Goal: Information Seeking & Learning: Learn about a topic

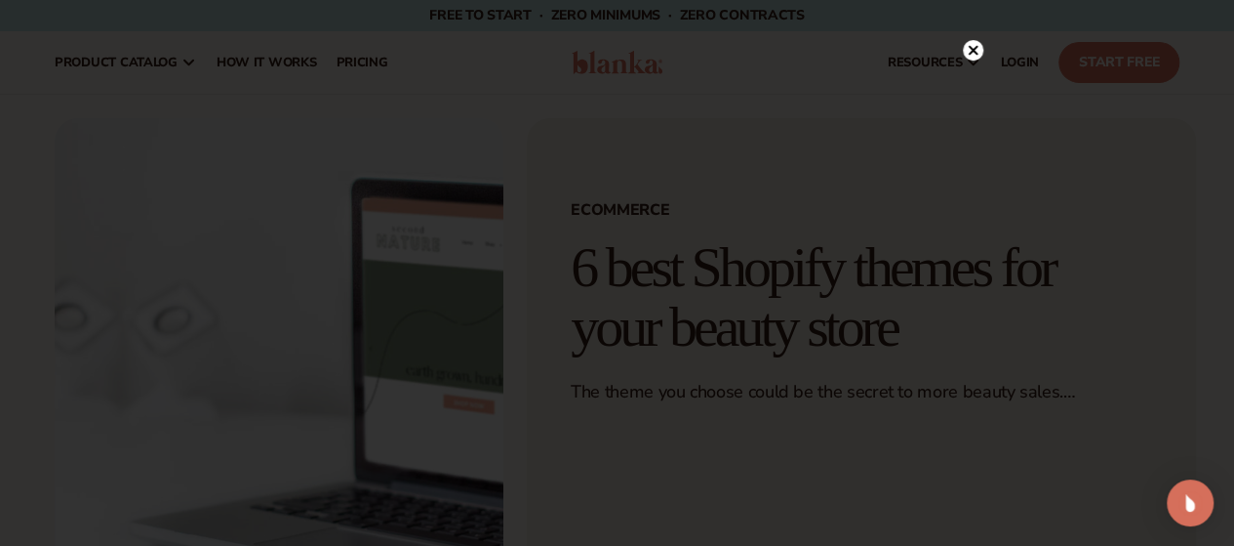
click at [978, 51] on circle at bounding box center [973, 50] width 20 height 20
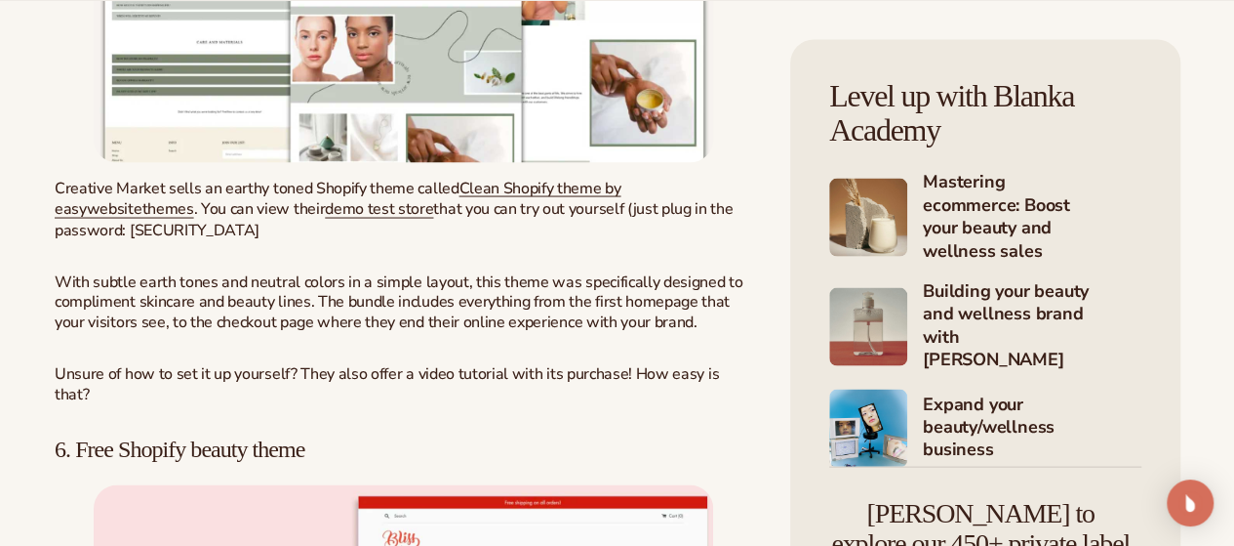
scroll to position [9281, 0]
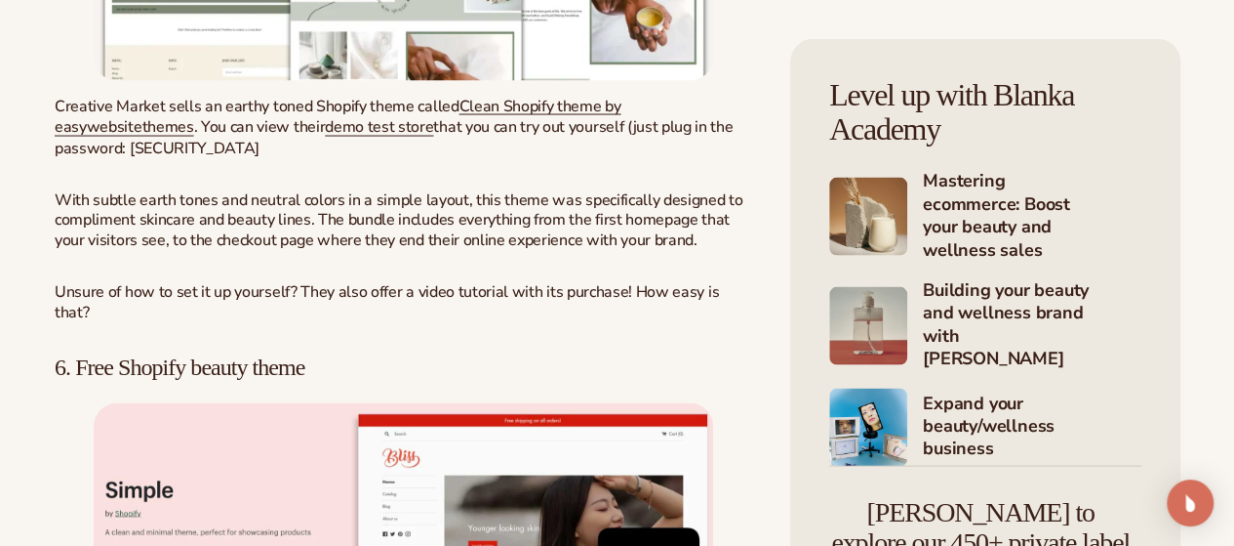
drag, startPoint x: 315, startPoint y: 260, endPoint x: 371, endPoint y: 389, distance: 141.2
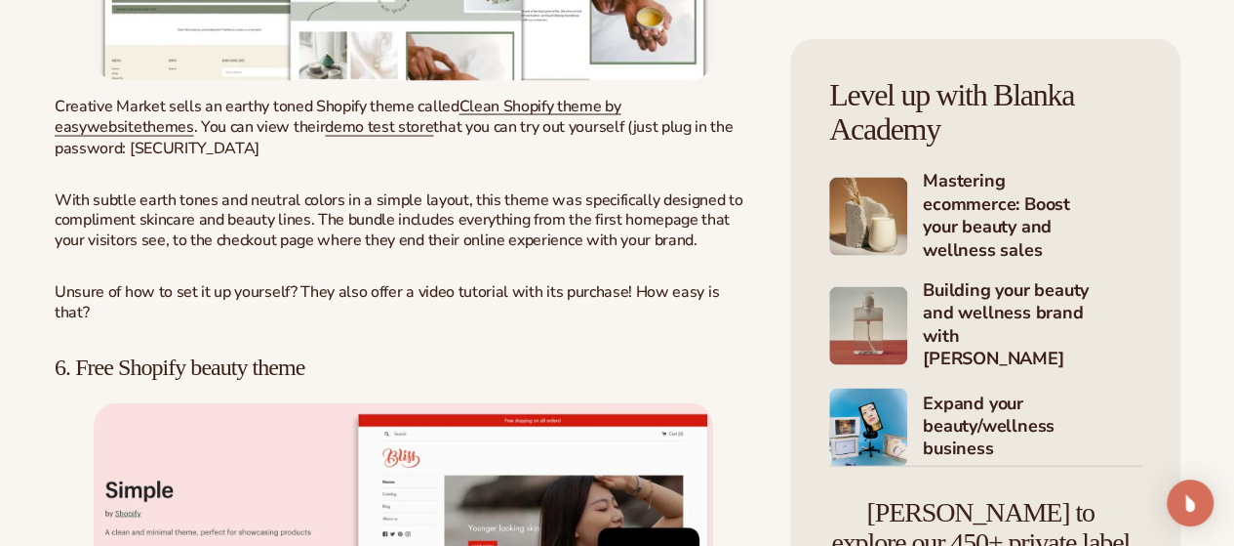
drag, startPoint x: 371, startPoint y: 389, endPoint x: 418, endPoint y: 290, distance: 110.0
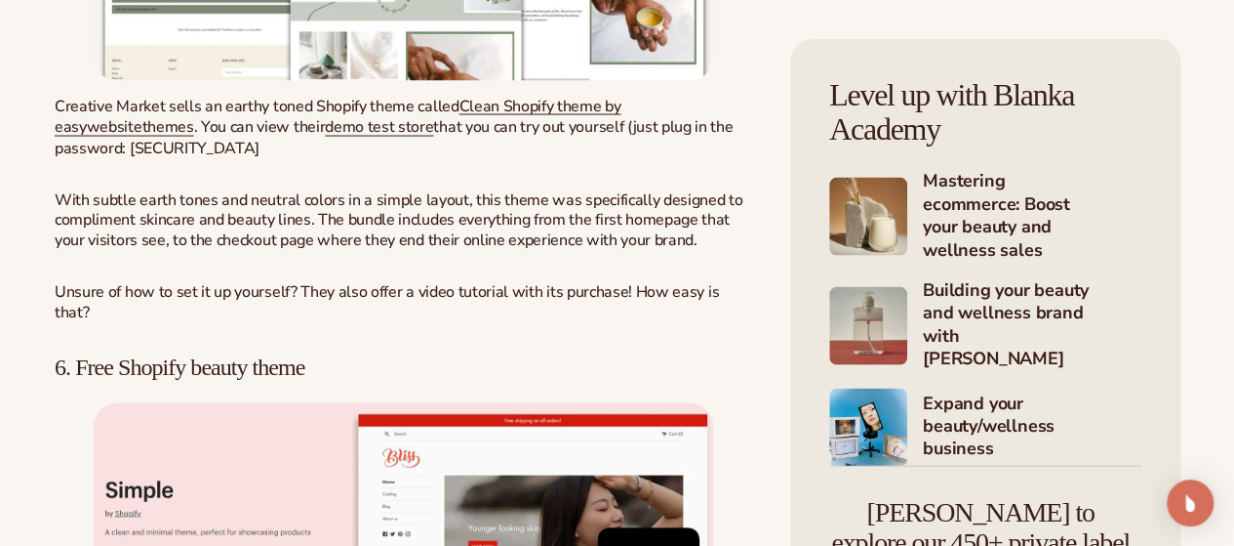
drag, startPoint x: 437, startPoint y: 325, endPoint x: 500, endPoint y: 505, distance: 190.1
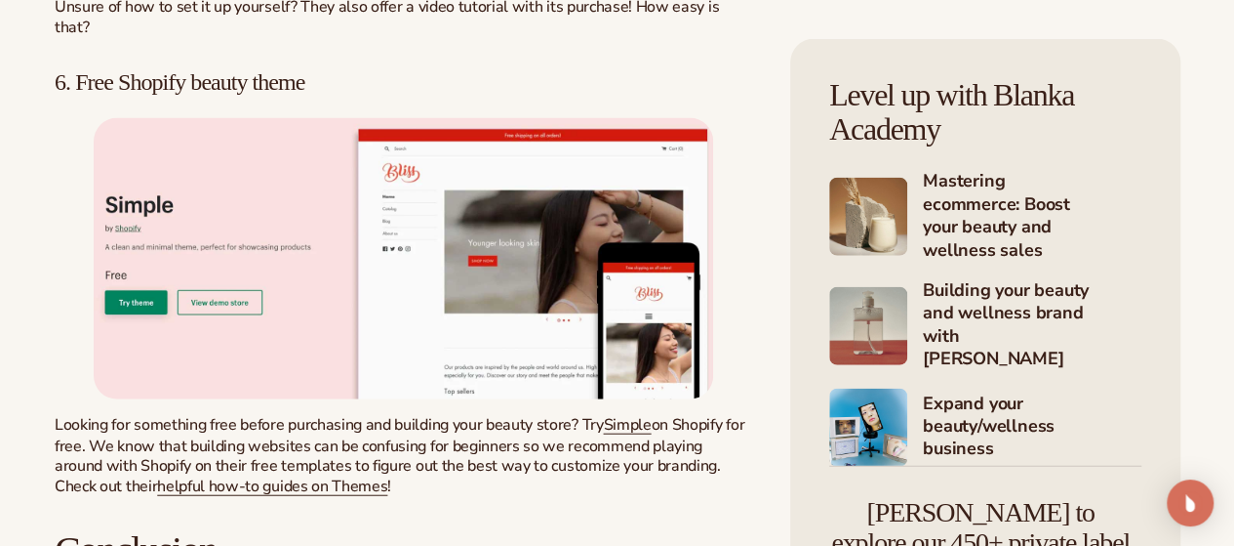
scroll to position [9592, 0]
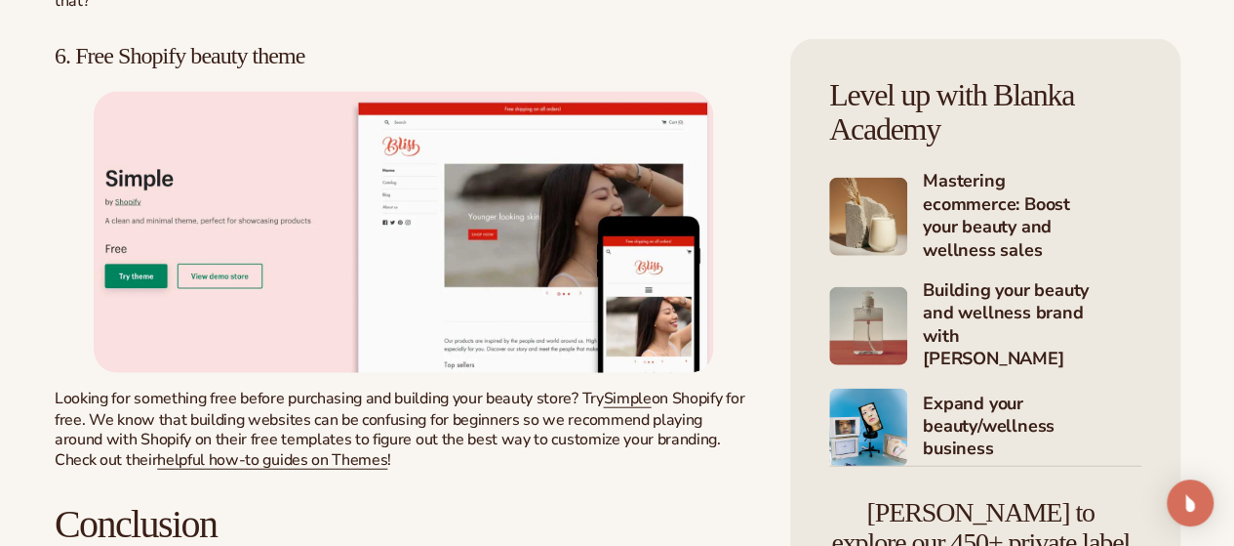
drag, startPoint x: 511, startPoint y: 341, endPoint x: 498, endPoint y: 282, distance: 60.1
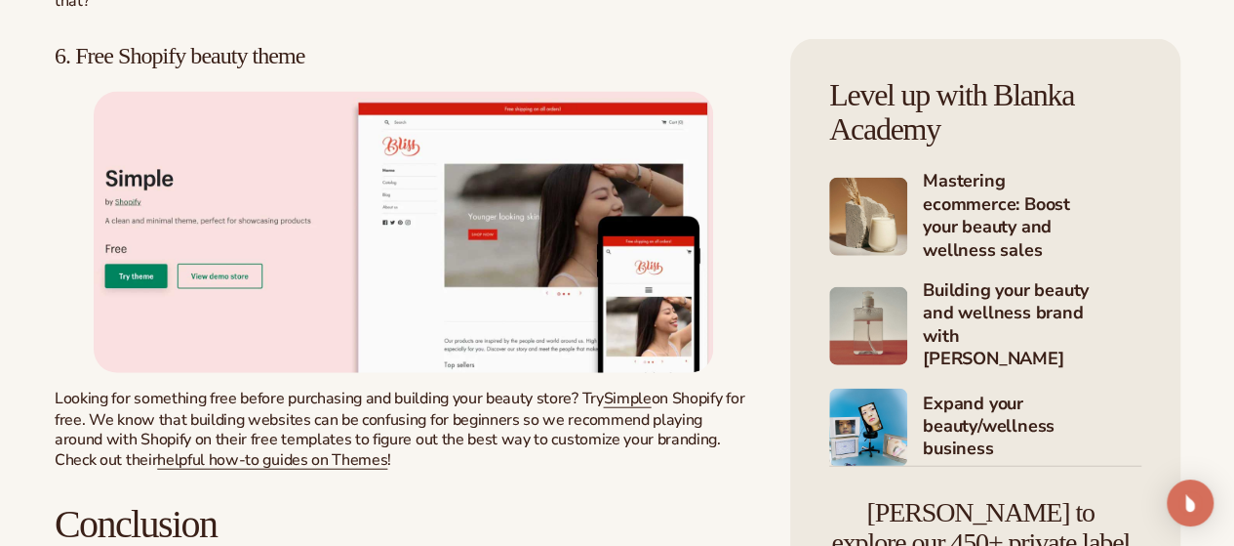
drag, startPoint x: 571, startPoint y: 312, endPoint x: 515, endPoint y: 90, distance: 229.3
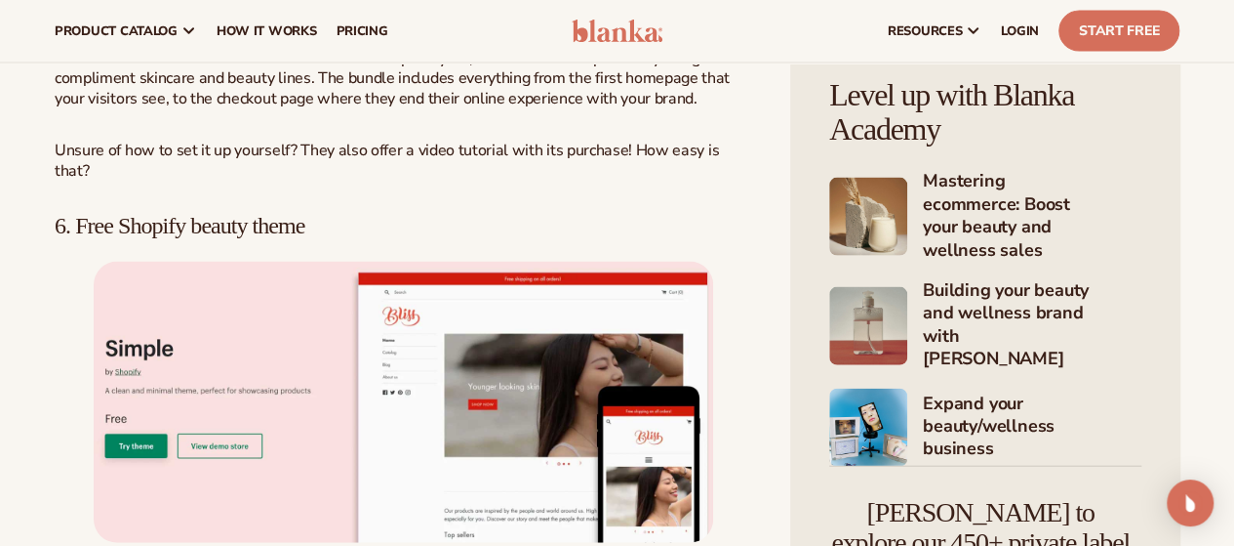
scroll to position [9421, 0]
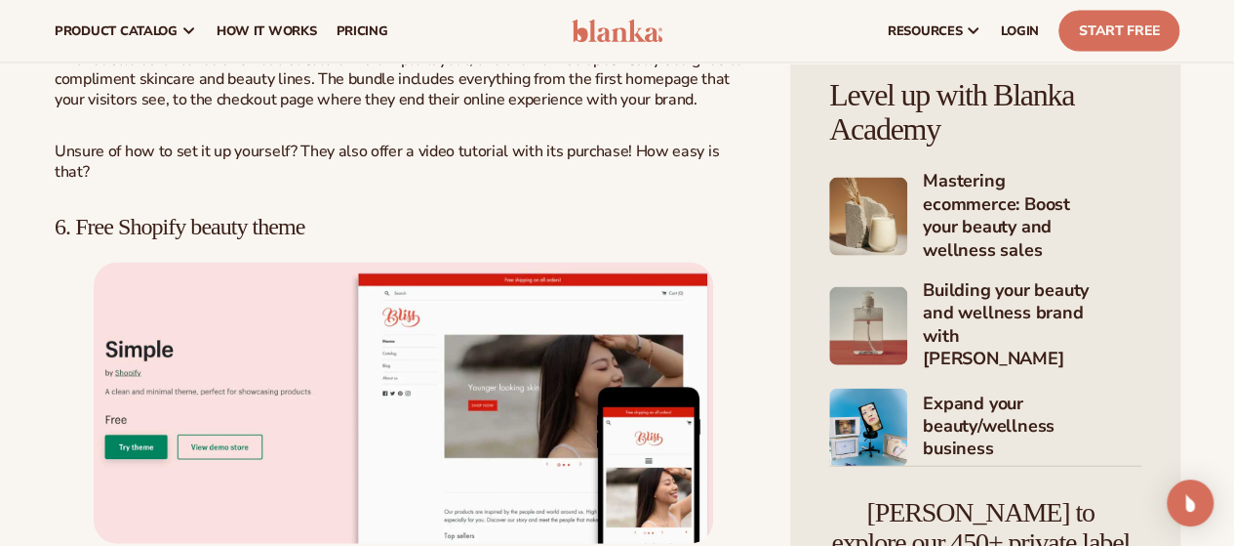
drag, startPoint x: 515, startPoint y: 90, endPoint x: 586, endPoint y: 427, distance: 344.9
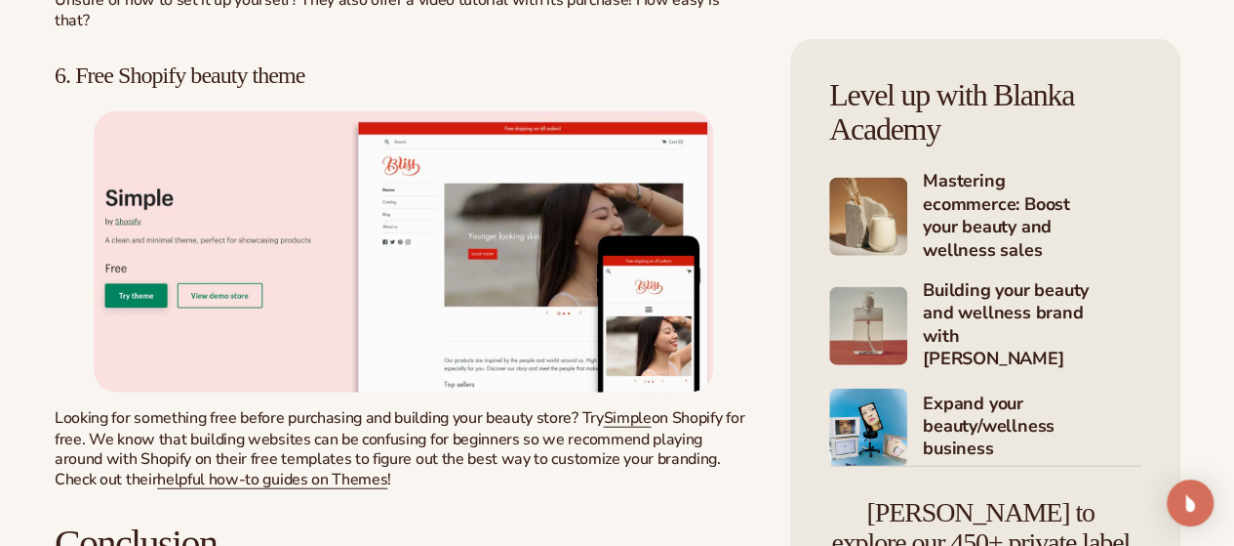
scroll to position [9616, 0]
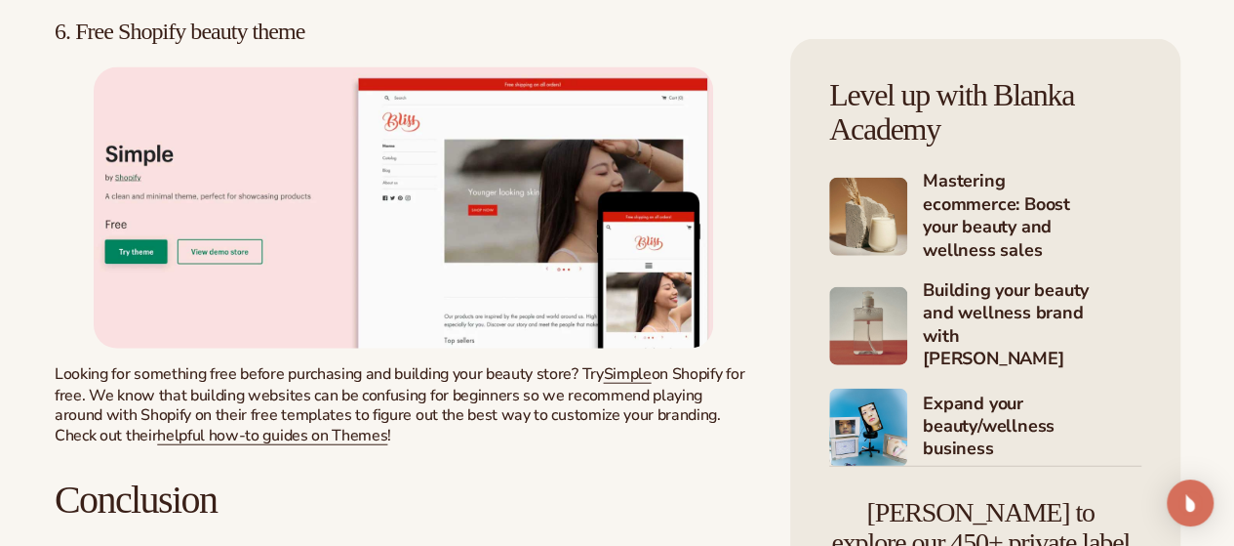
drag, startPoint x: 593, startPoint y: 303, endPoint x: 550, endPoint y: 128, distance: 180.8
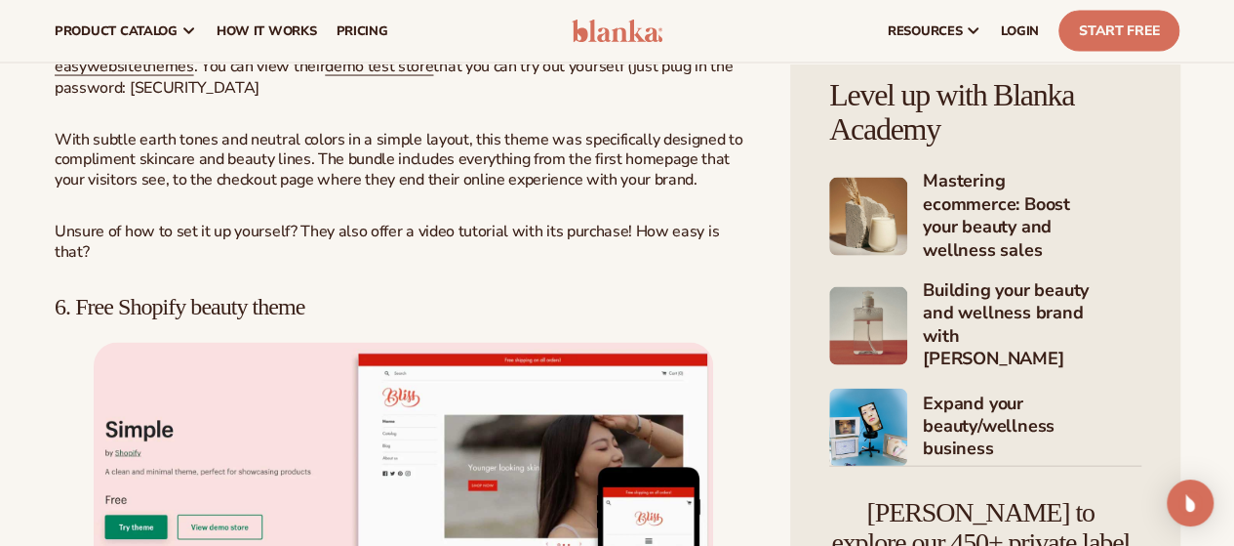
scroll to position [9340, 0]
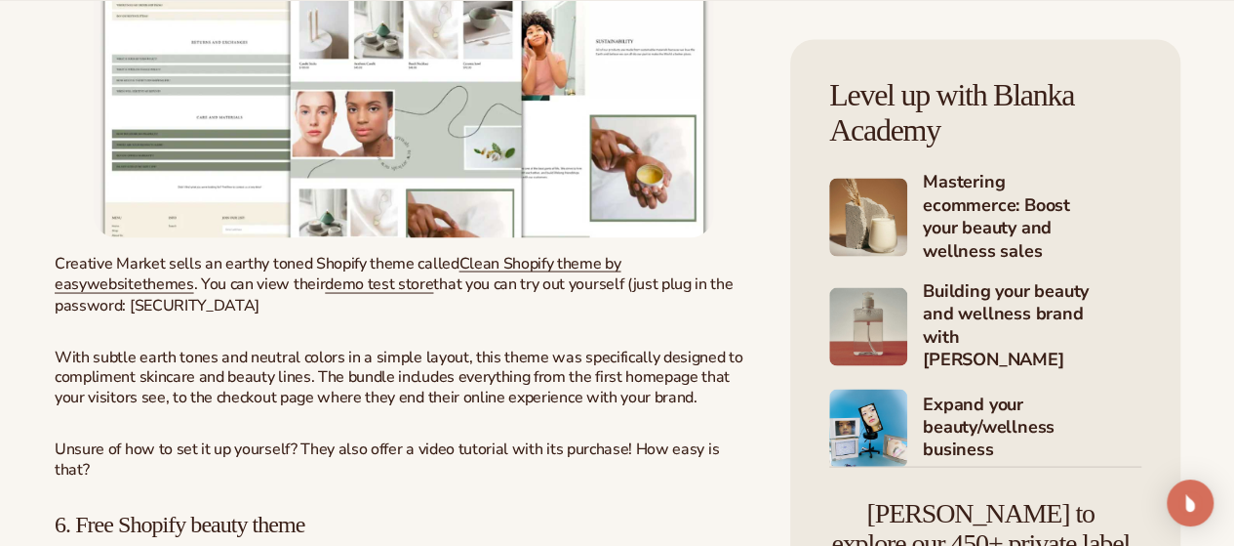
scroll to position [9125, 0]
drag, startPoint x: 411, startPoint y: 182, endPoint x: 496, endPoint y: 451, distance: 281.5
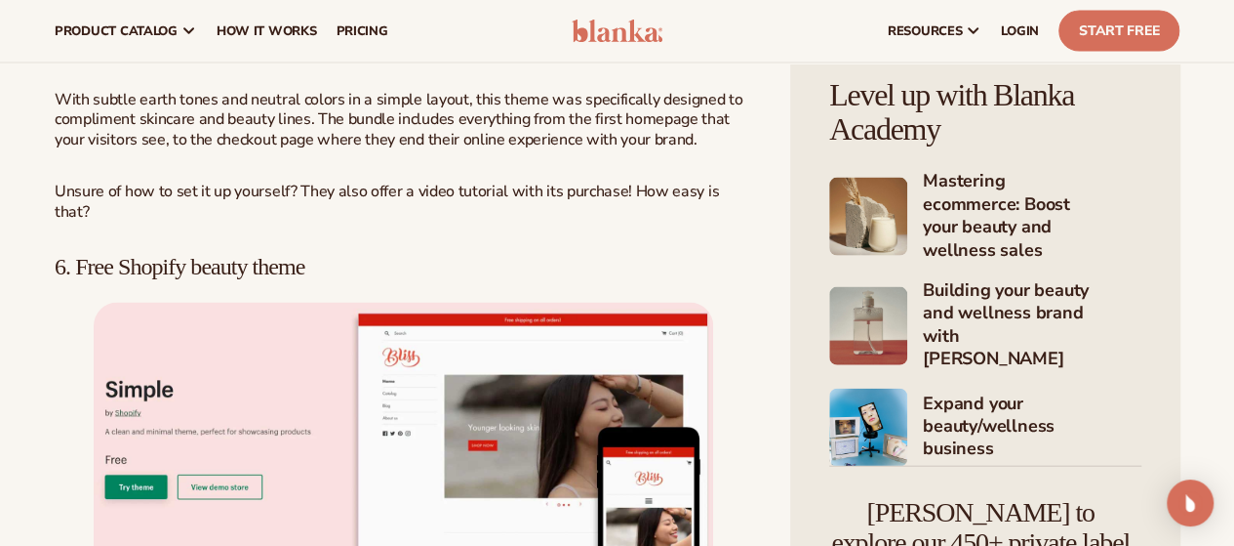
scroll to position [9380, 0]
drag, startPoint x: 342, startPoint y: 358, endPoint x: 376, endPoint y: 172, distance: 189.5
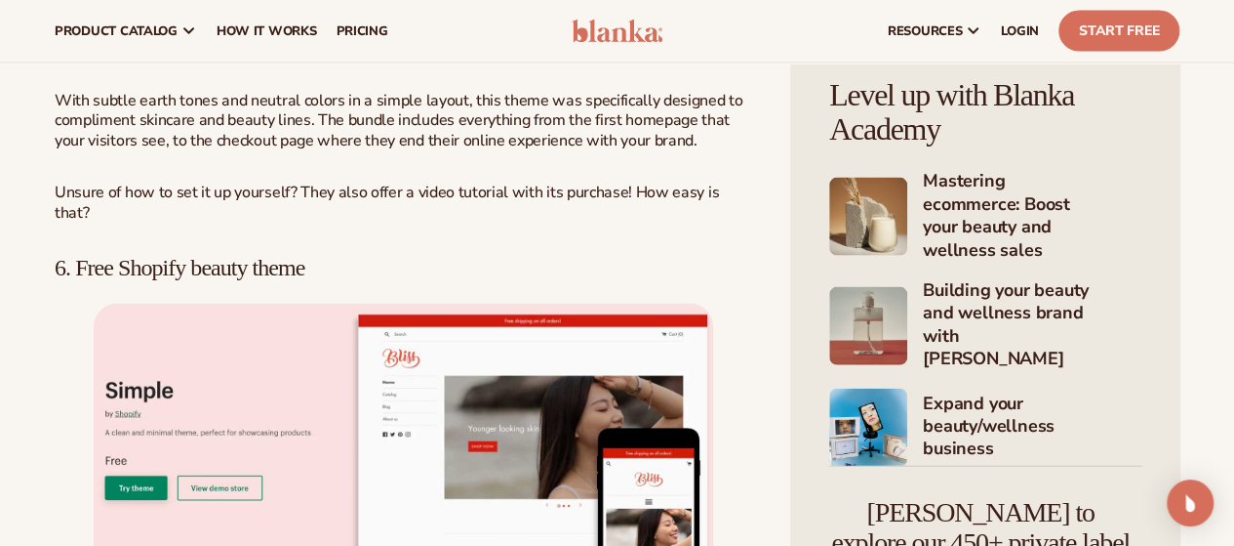
drag, startPoint x: 376, startPoint y: 172, endPoint x: 446, endPoint y: 402, distance: 240.8
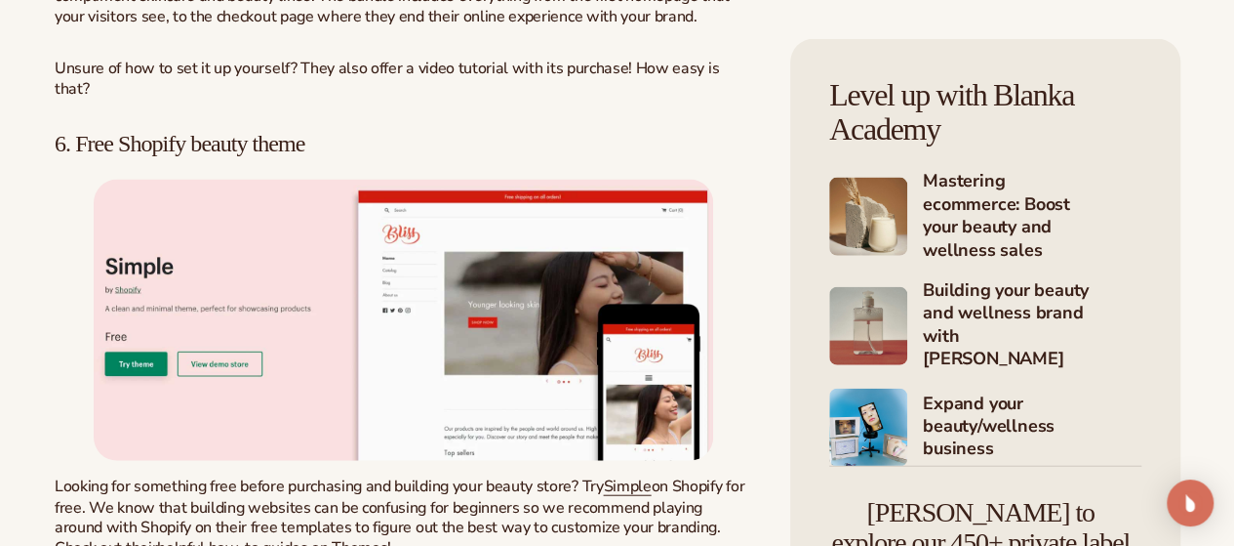
scroll to position [9510, 0]
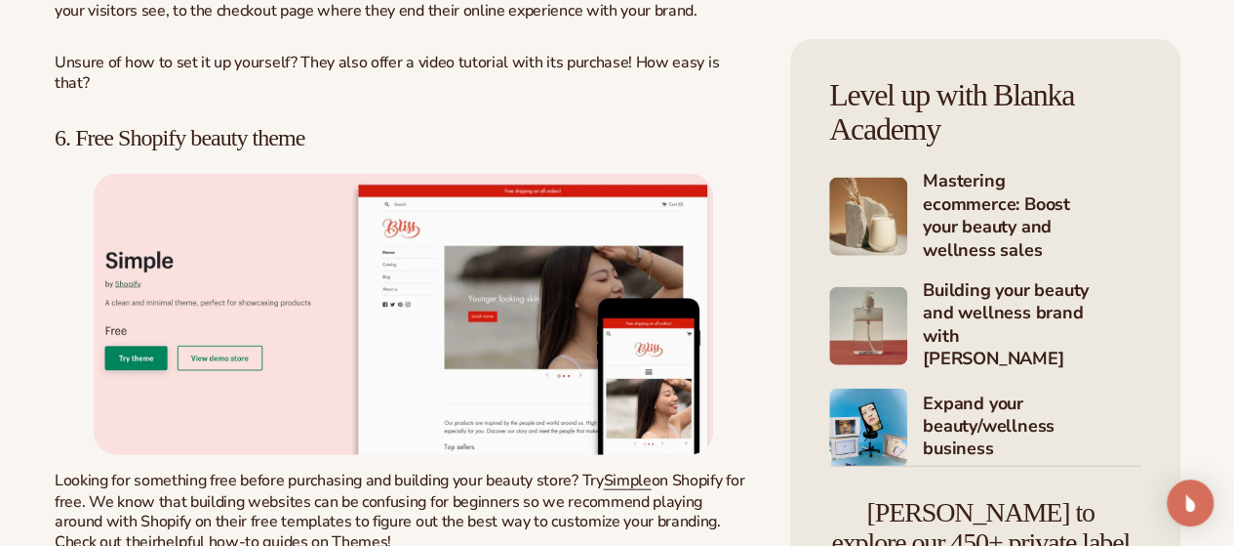
drag, startPoint x: 446, startPoint y: 402, endPoint x: 404, endPoint y: 128, distance: 277.4
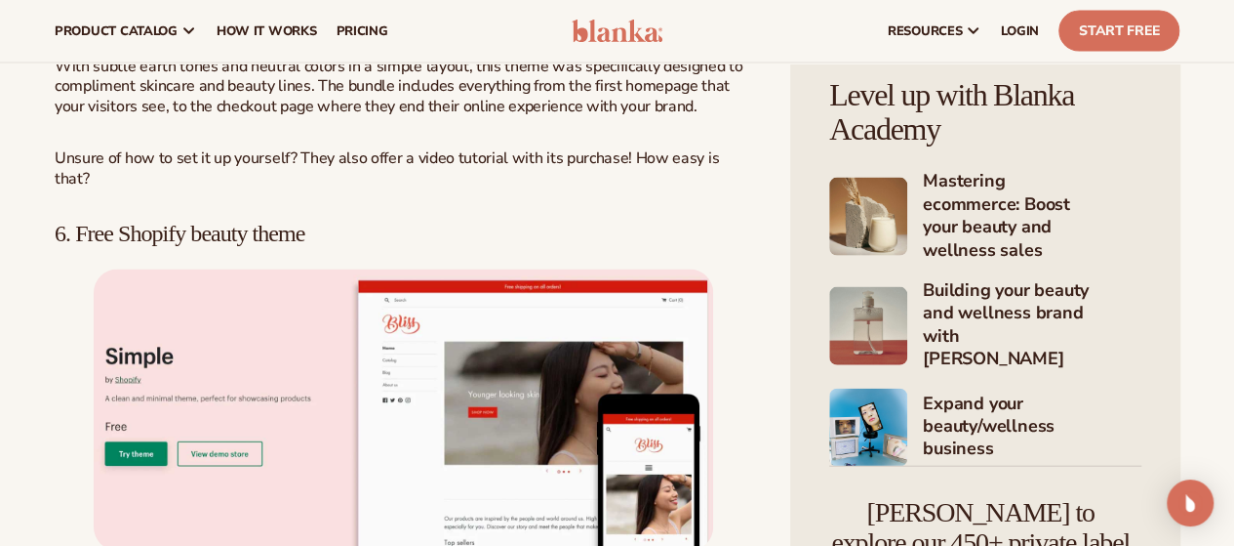
scroll to position [9377, 0]
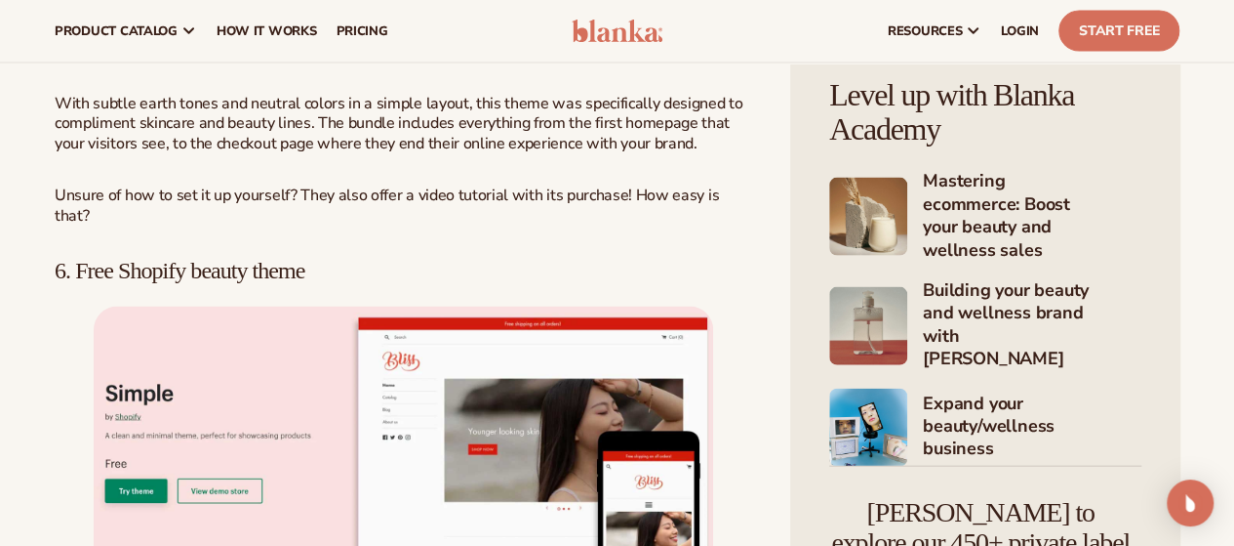
drag, startPoint x: 404, startPoint y: 138, endPoint x: 502, endPoint y: 284, distance: 175.9
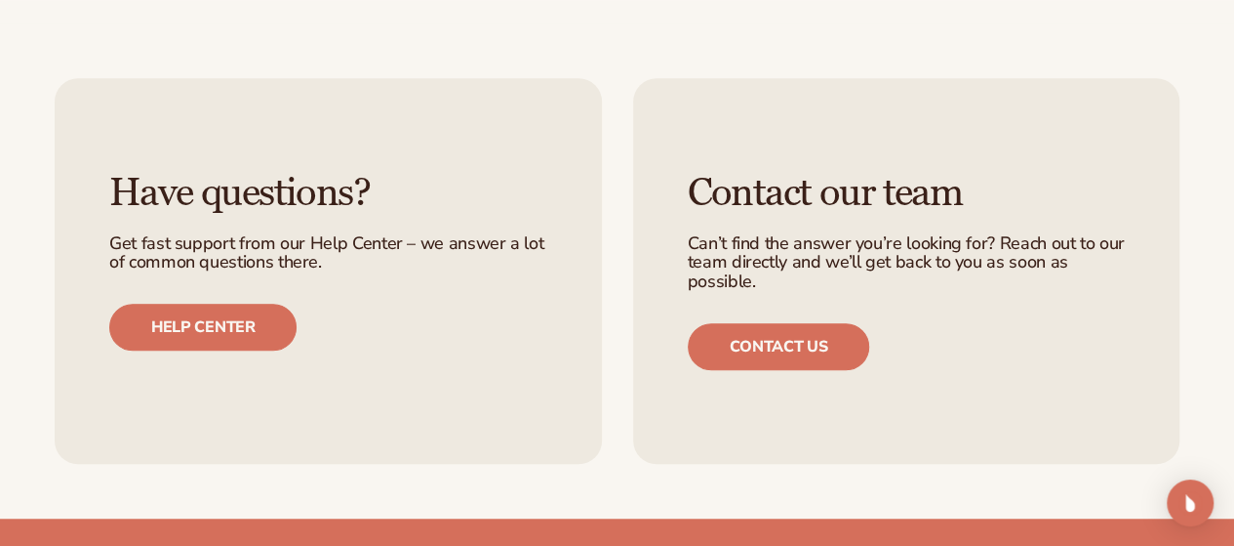
scroll to position [11679, 0]
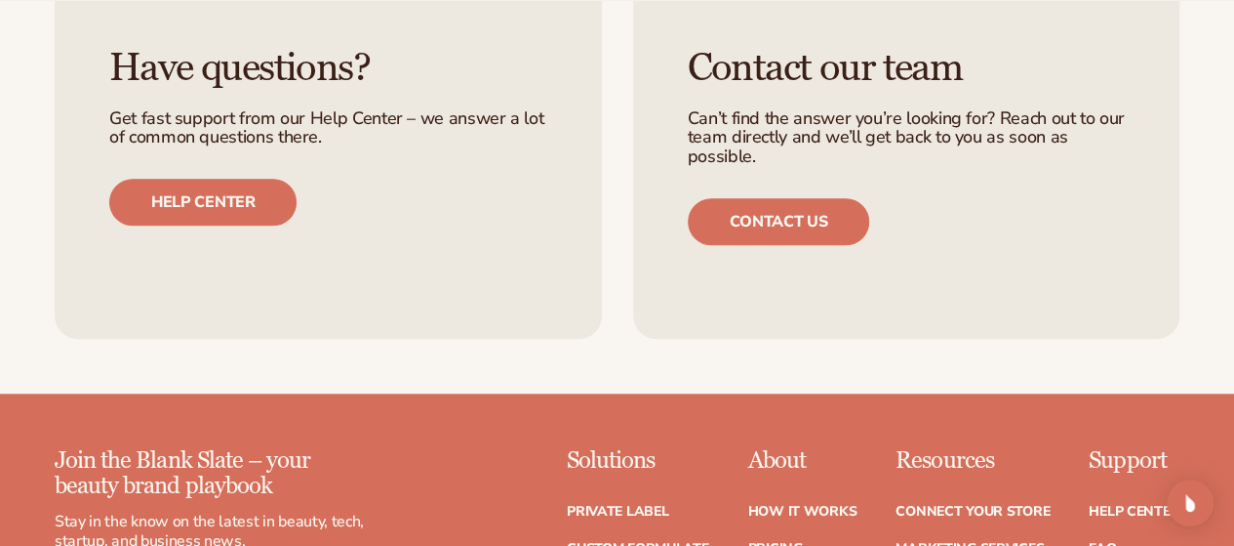
drag, startPoint x: 324, startPoint y: 284, endPoint x: 837, endPoint y: 379, distance: 522.0
